Goal: Task Accomplishment & Management: Complete application form

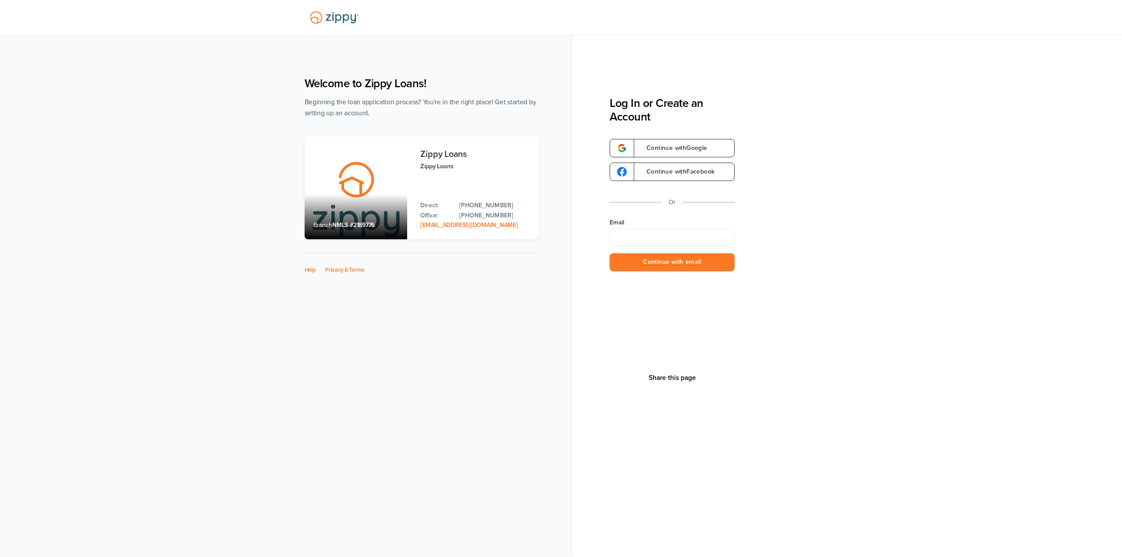
type input "**********"
click at [675, 271] on div "Share this page" at bounding box center [672, 378] width 53 height 214
click at [673, 266] on button "Continue with email" at bounding box center [672, 262] width 125 height 18
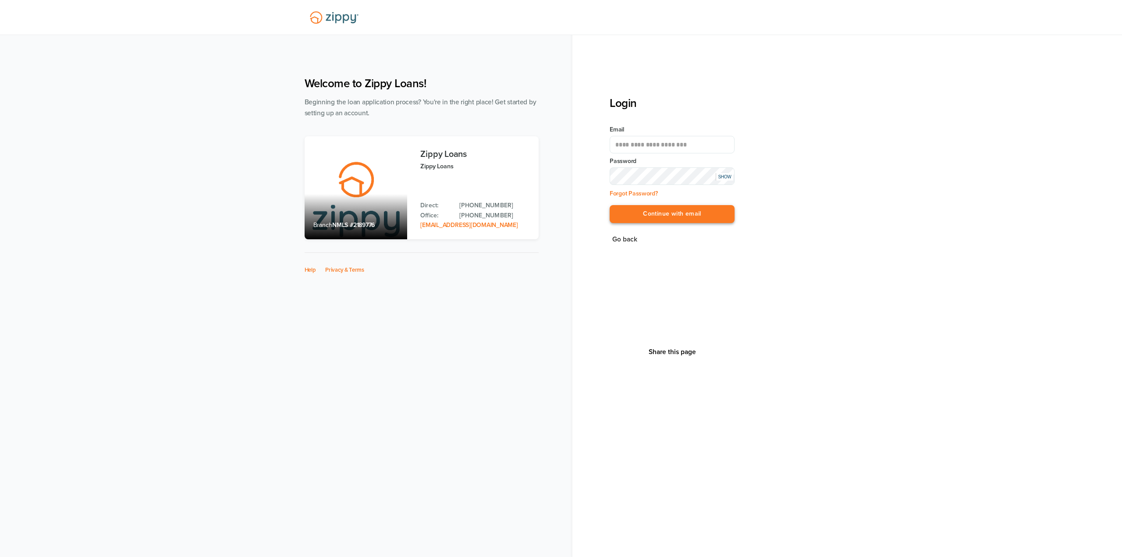
click at [676, 211] on button "Continue with email" at bounding box center [672, 214] width 125 height 18
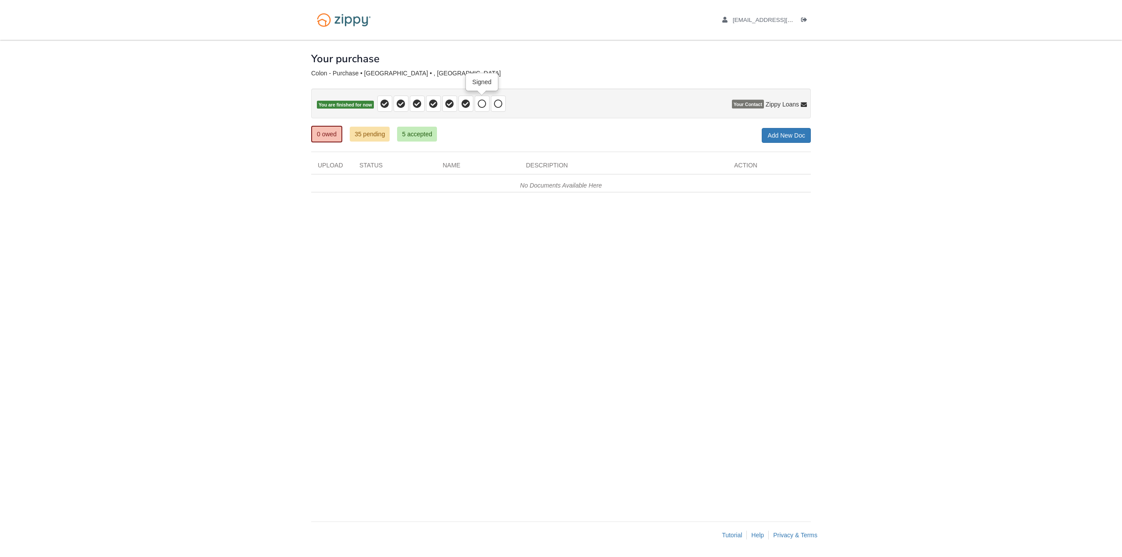
click at [485, 100] on icon at bounding box center [482, 104] width 9 height 9
click at [473, 102] on span at bounding box center [466, 104] width 15 height 16
click at [470, 103] on span at bounding box center [466, 104] width 15 height 16
